Goal: Task Accomplishment & Management: Manage account settings

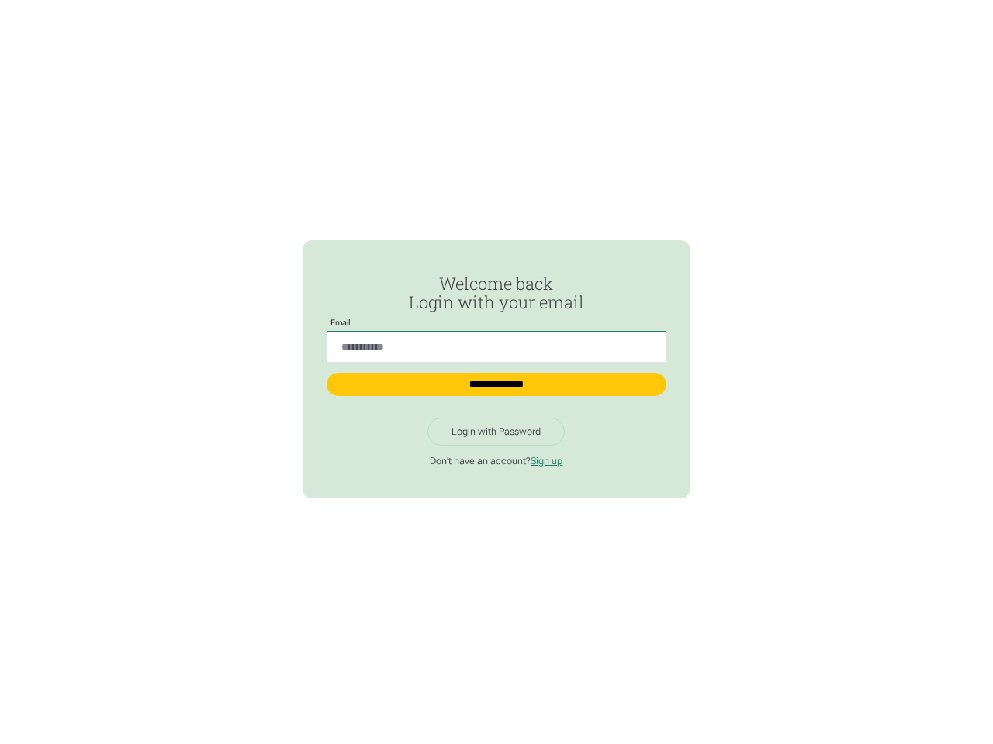
click at [496, 341] on input "Passwordless Login" at bounding box center [495, 348] width 339 height 32
